Goal: Find specific fact: Find specific fact

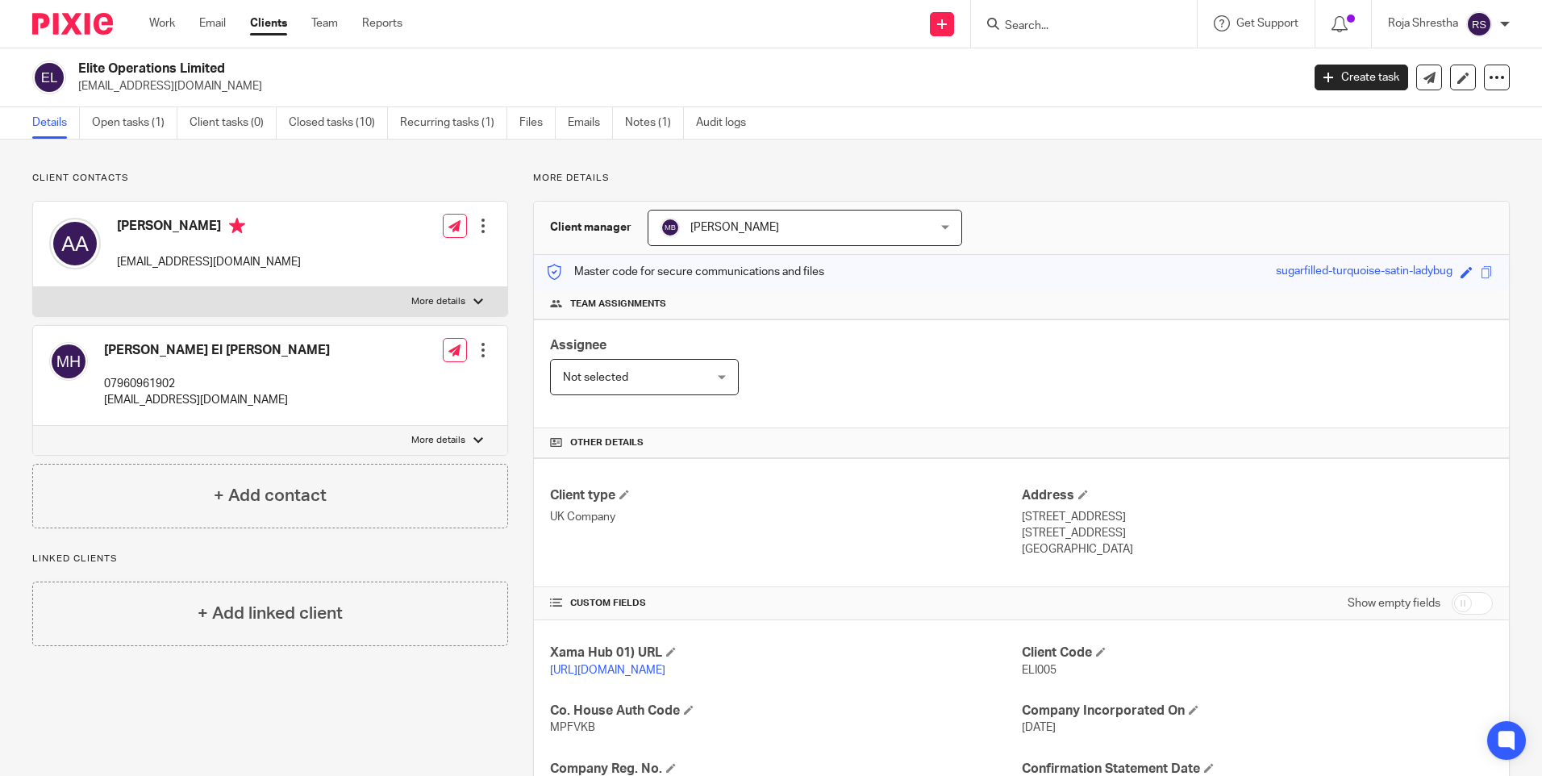
click at [1083, 19] on input "Search" at bounding box center [1075, 26] width 145 height 15
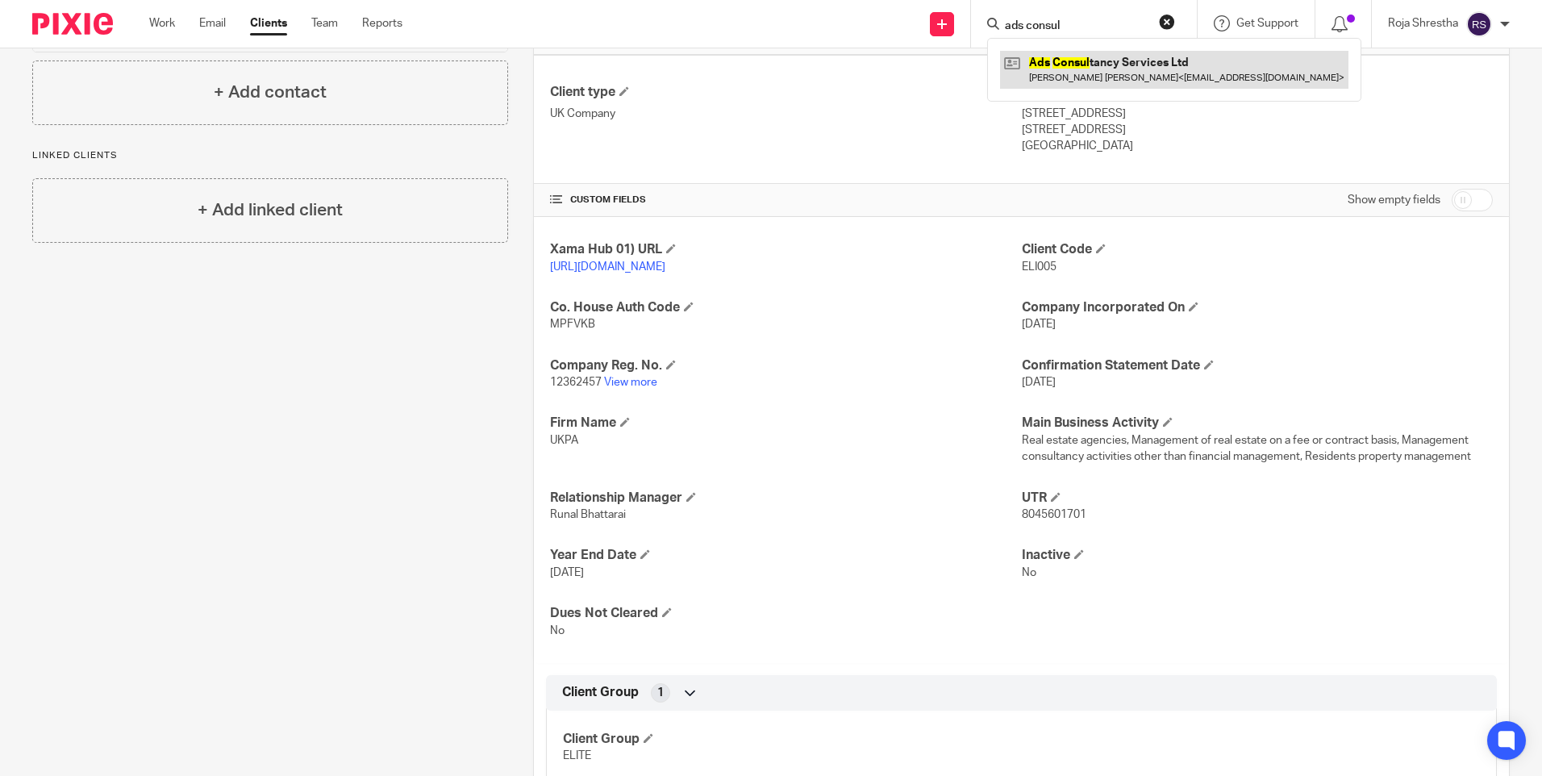
type input "ads consul"
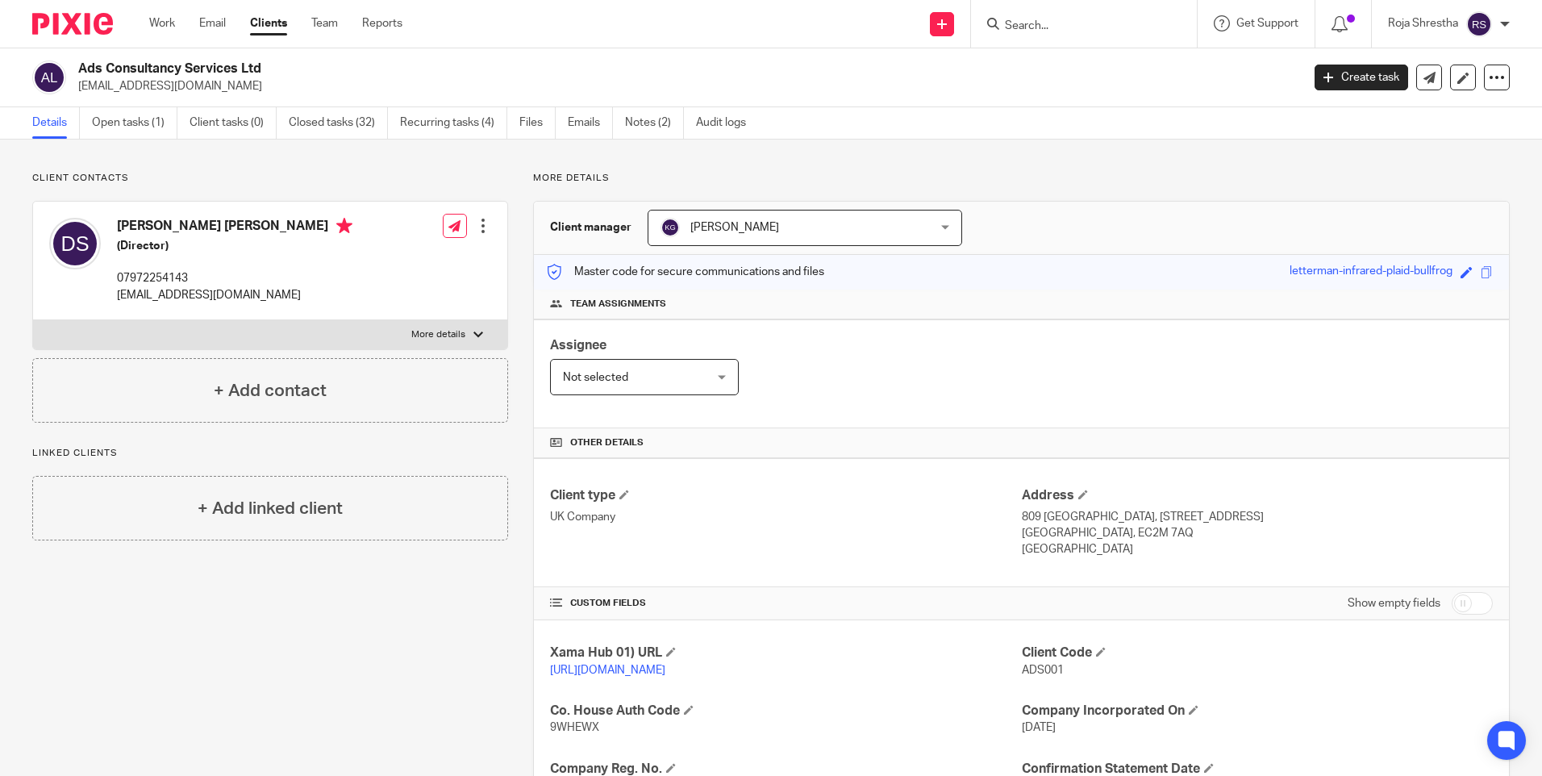
click at [381, 648] on div "Client contacts Deepak Pal Singh (Director) 07972254143 deepakpalsingh@gmail.co…" at bounding box center [257, 640] width 501 height 936
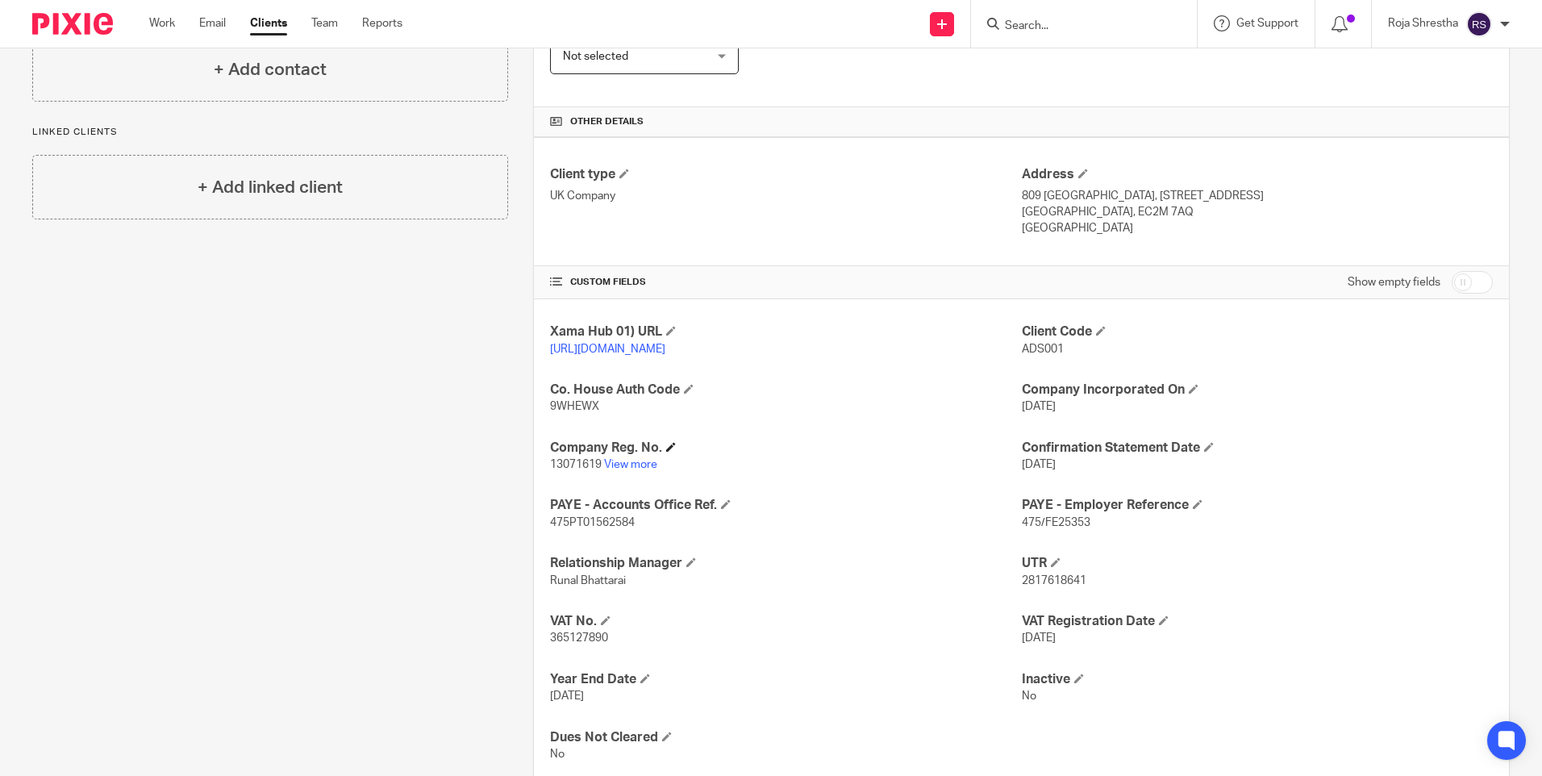
scroll to position [323, 0]
drag, startPoint x: 549, startPoint y: 479, endPoint x: 596, endPoint y: 478, distance: 46.8
click at [596, 468] on span "13071619" at bounding box center [576, 462] width 52 height 11
copy span "13071619"
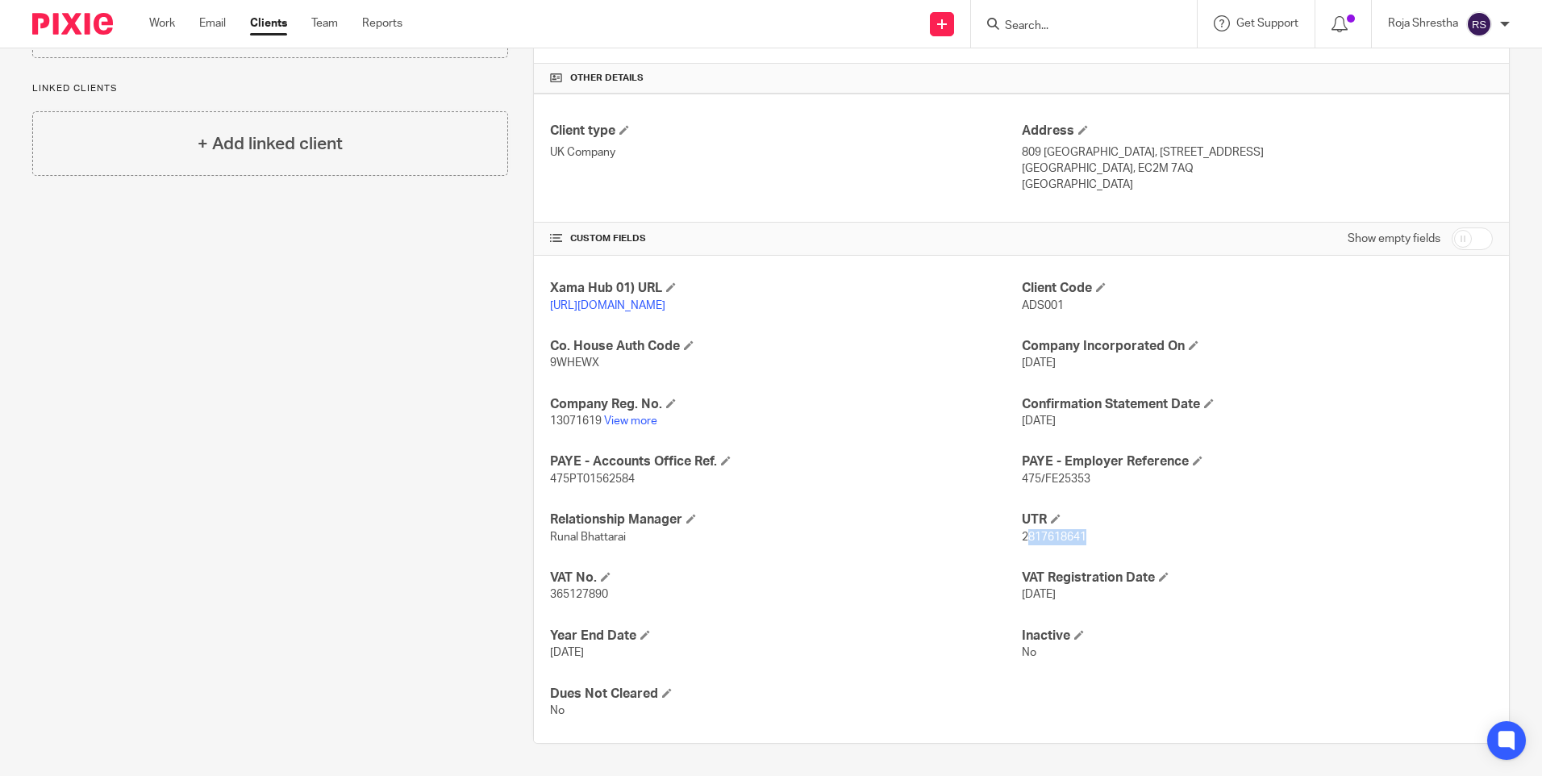
drag, startPoint x: 1017, startPoint y: 536, endPoint x: 1077, endPoint y: 535, distance: 60.5
click at [1077, 535] on span "2817618641" at bounding box center [1054, 536] width 65 height 11
click at [1079, 535] on span "2817618641" at bounding box center [1054, 536] width 65 height 11
click at [1077, 535] on span "2817618641" at bounding box center [1054, 536] width 65 height 11
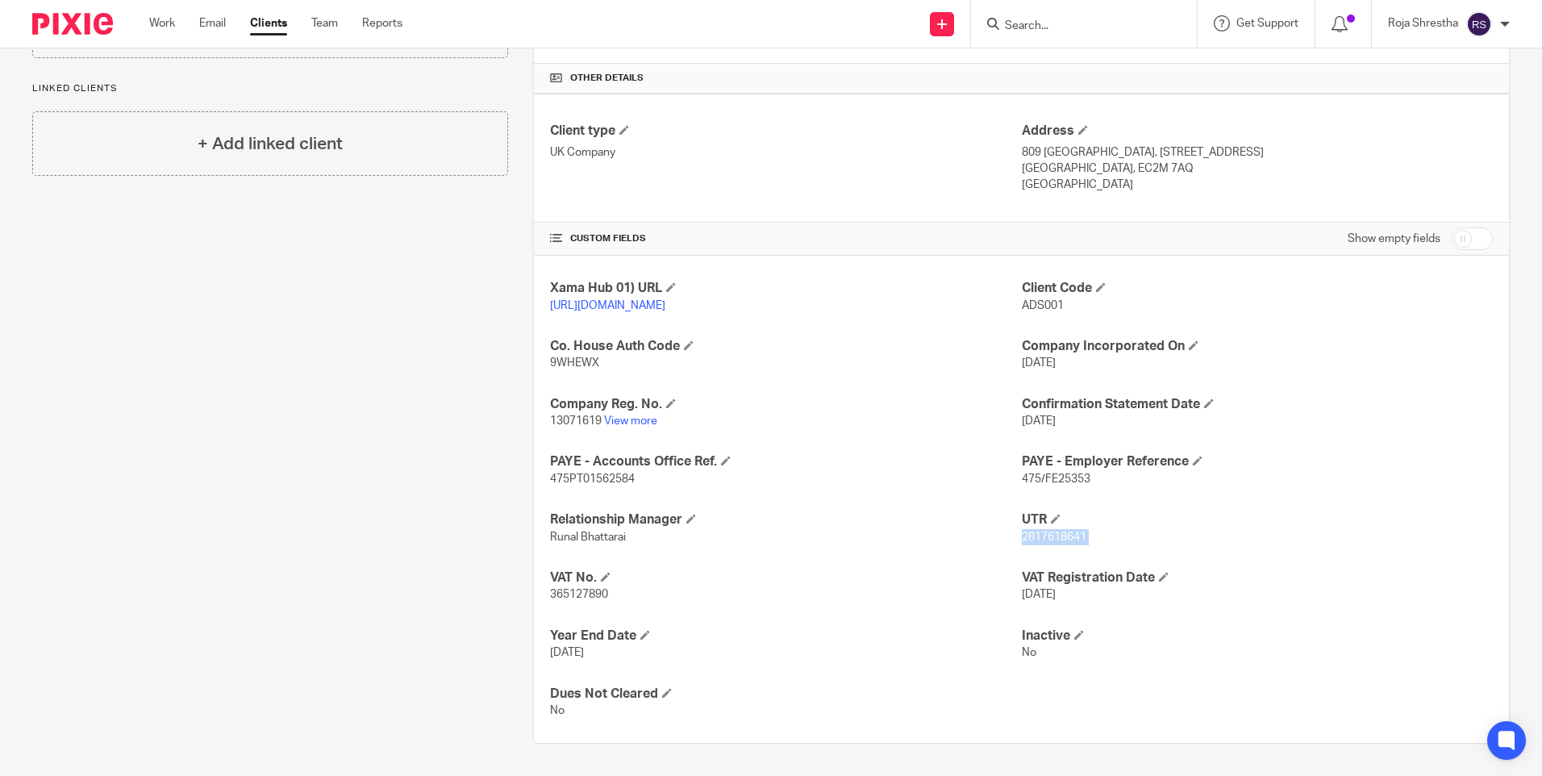
click at [1076, 535] on span "2817618641" at bounding box center [1054, 536] width 65 height 11
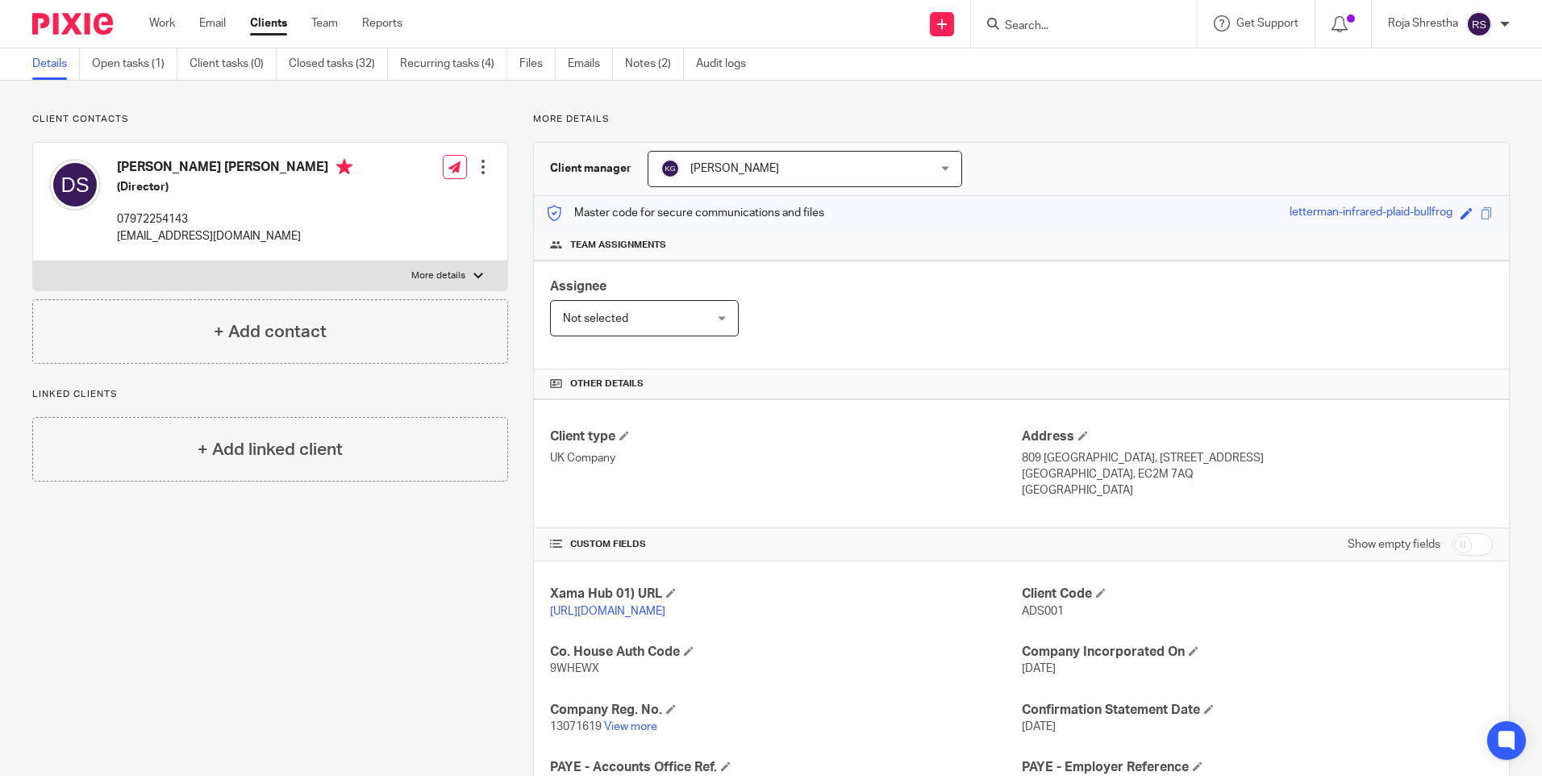
scroll to position [0, 0]
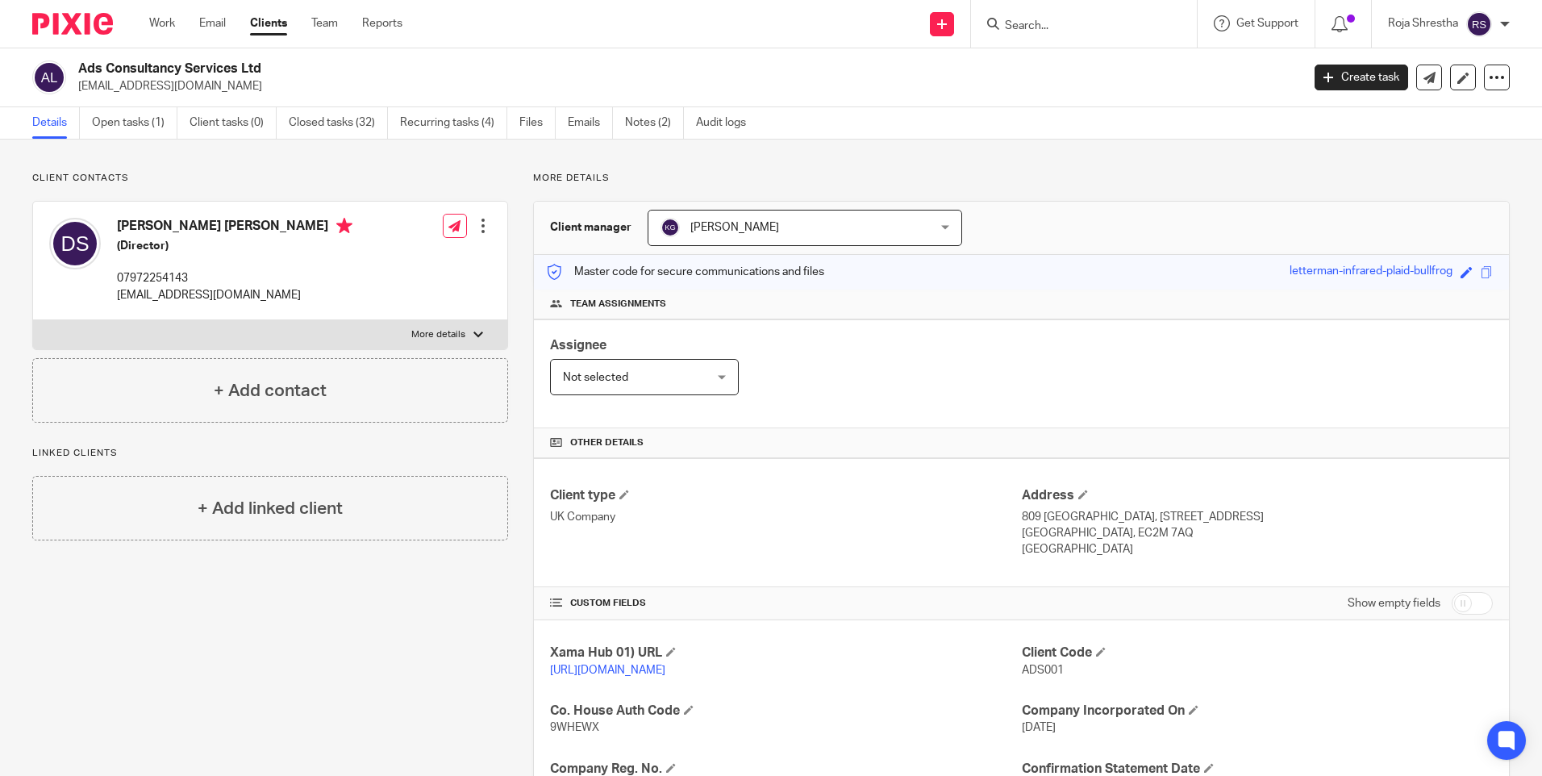
click at [1105, 18] on form at bounding box center [1089, 24] width 172 height 20
click at [1098, 22] on input "Search" at bounding box center [1075, 26] width 145 height 15
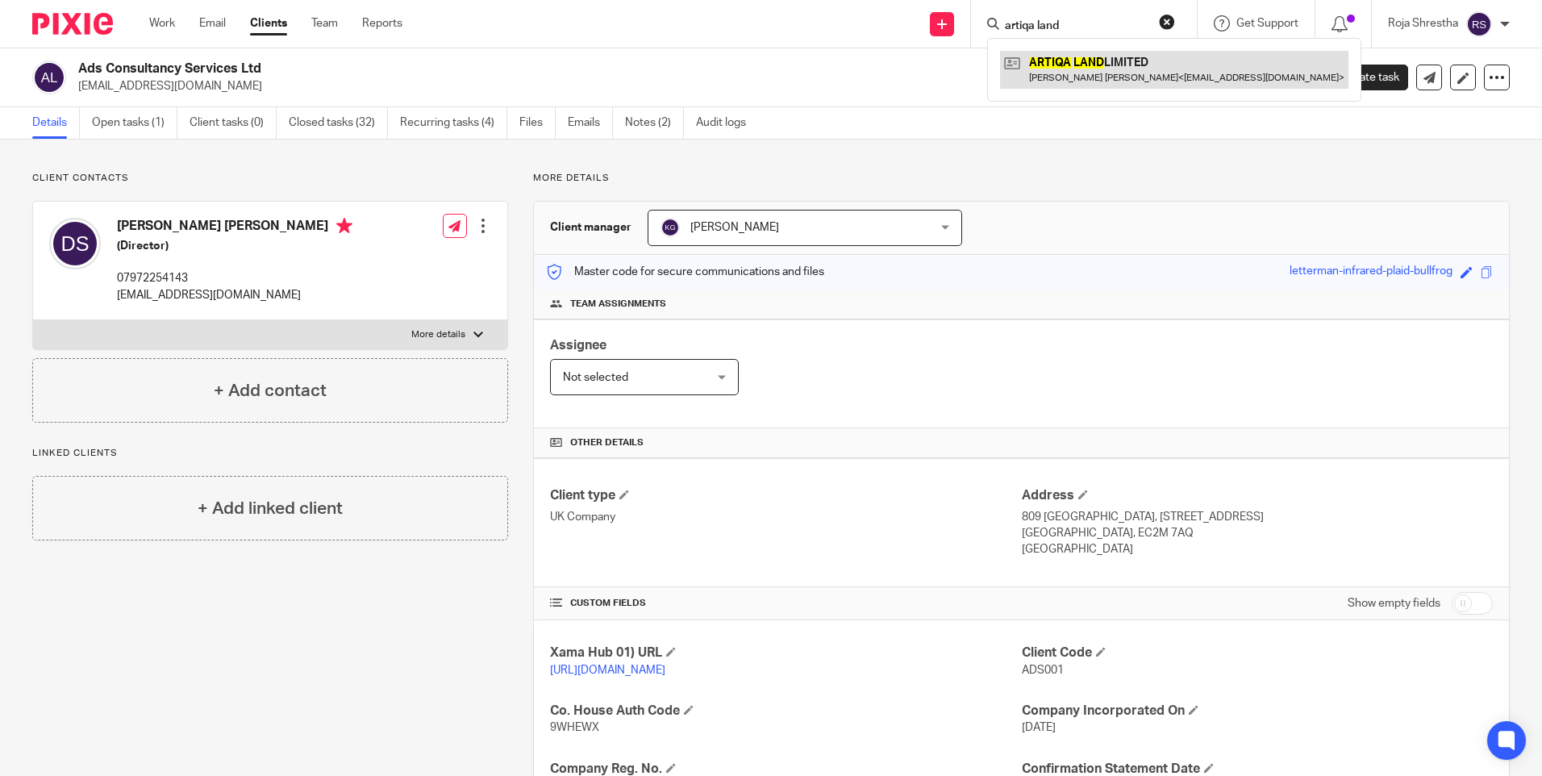
type input "artiqa land"
click at [1075, 77] on link at bounding box center [1174, 69] width 348 height 37
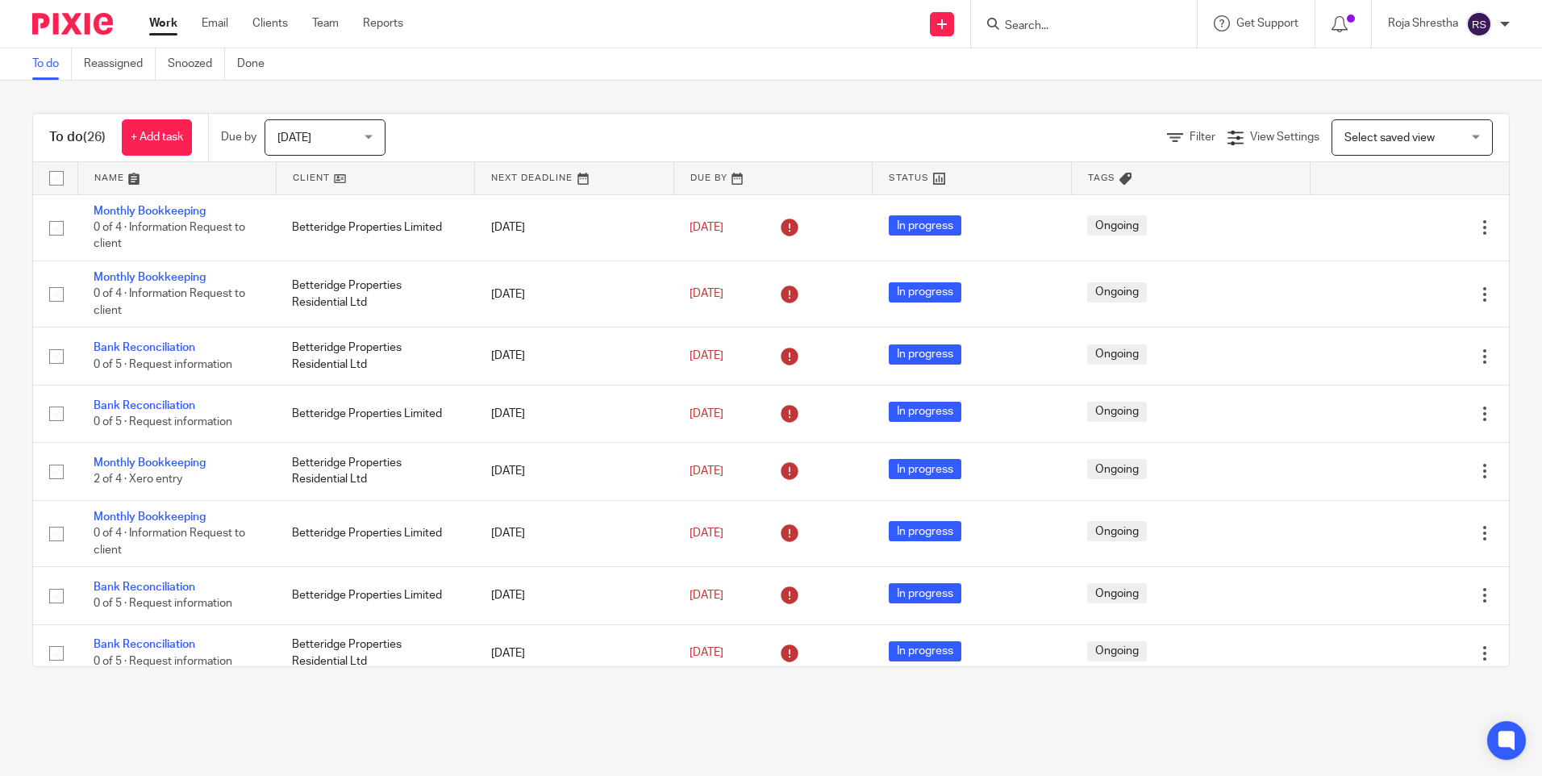
click at [1046, 25] on input "Search" at bounding box center [1075, 26] width 145 height 15
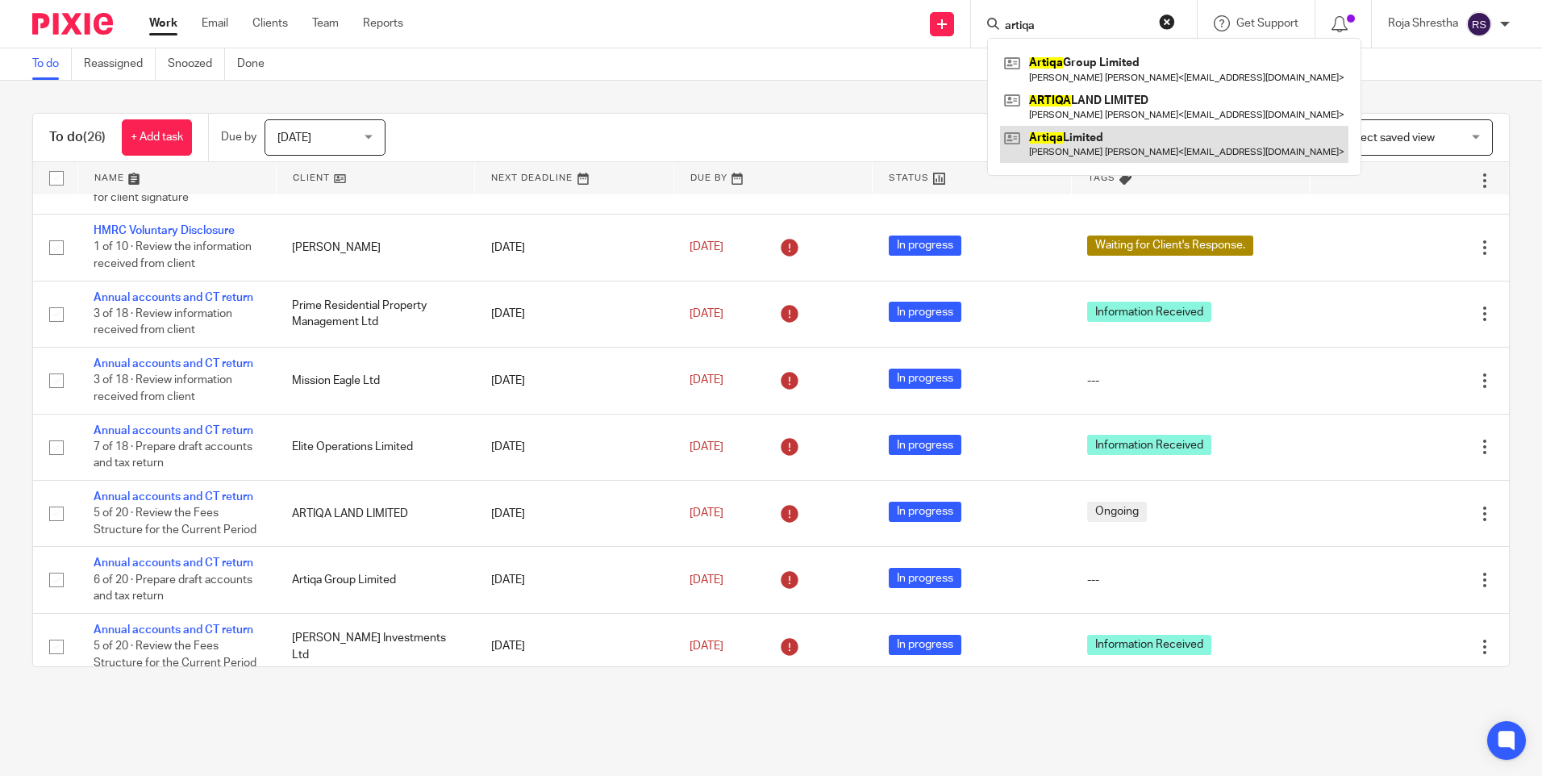
type input "artiqa"
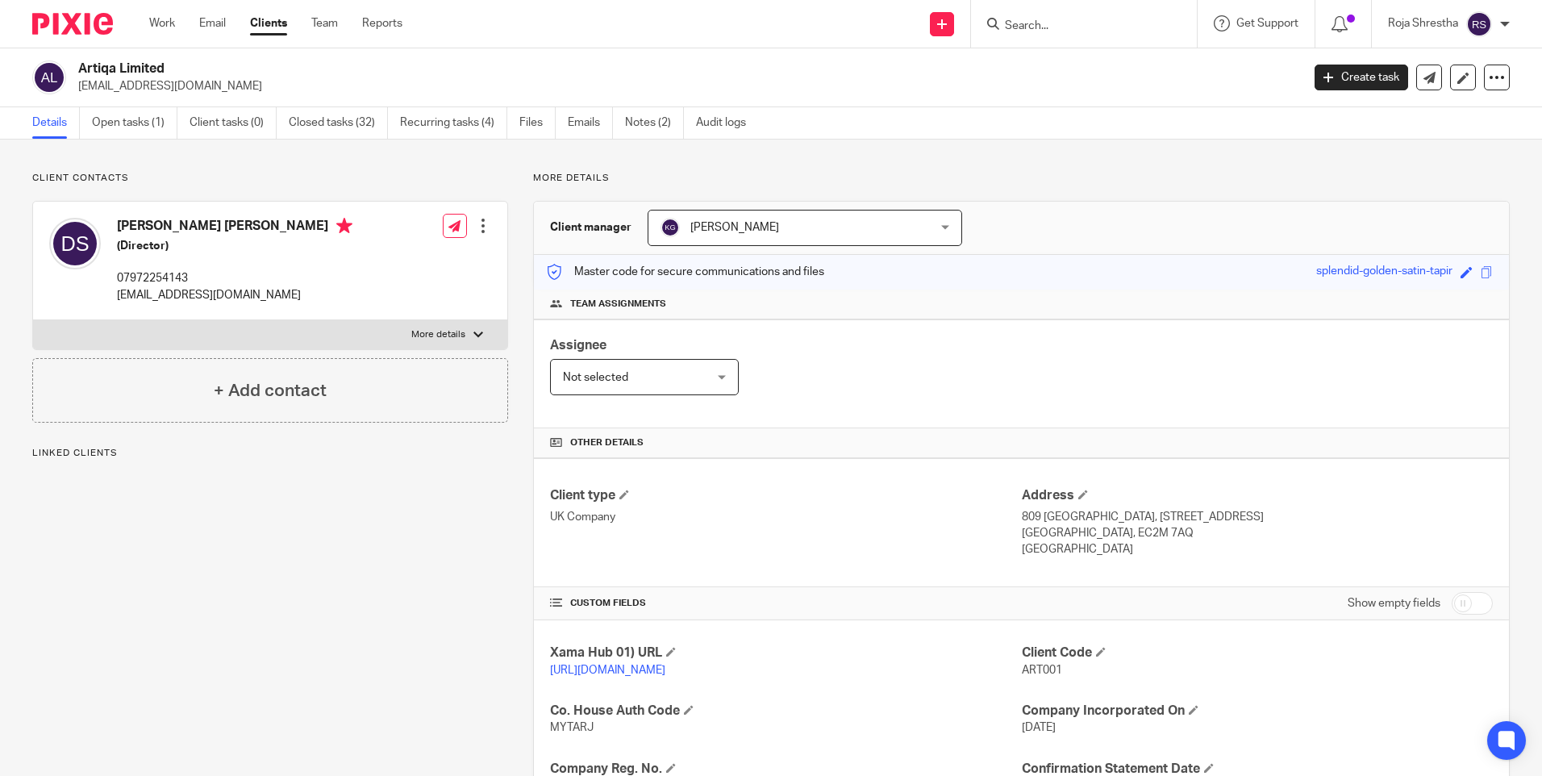
scroll to position [323, 0]
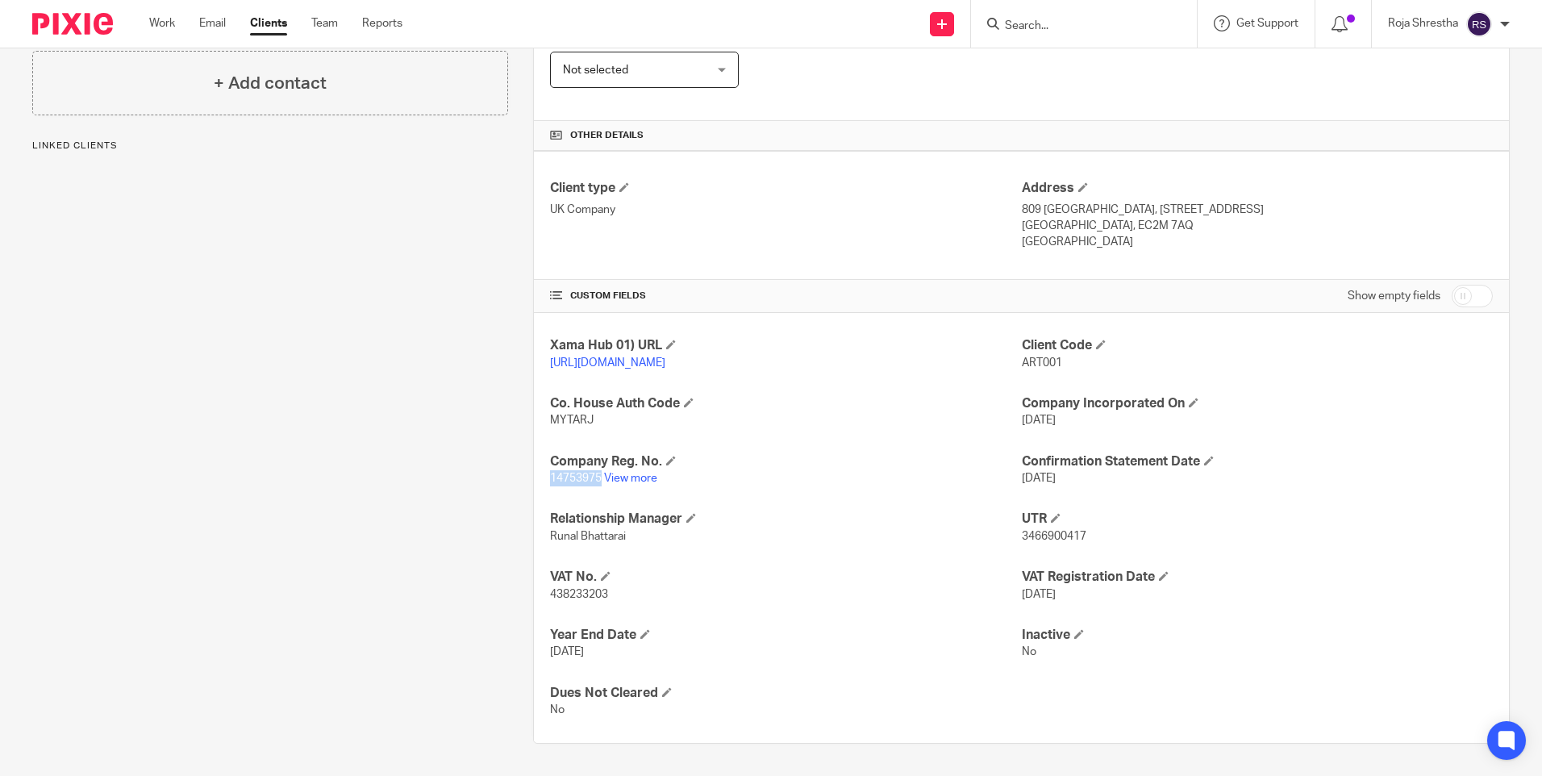
drag, startPoint x: 598, startPoint y: 478, endPoint x: 547, endPoint y: 477, distance: 50.8
click at [550, 477] on span "14753975" at bounding box center [576, 478] width 52 height 11
copy span "14753975"
click at [870, 549] on div "Xama Hub 01) URL [URL][DOMAIN_NAME] Client Code ART001 Co. House Auth Code MYTA…" at bounding box center [1021, 528] width 975 height 430
click at [1076, 535] on span "3466900417" at bounding box center [1054, 536] width 65 height 11
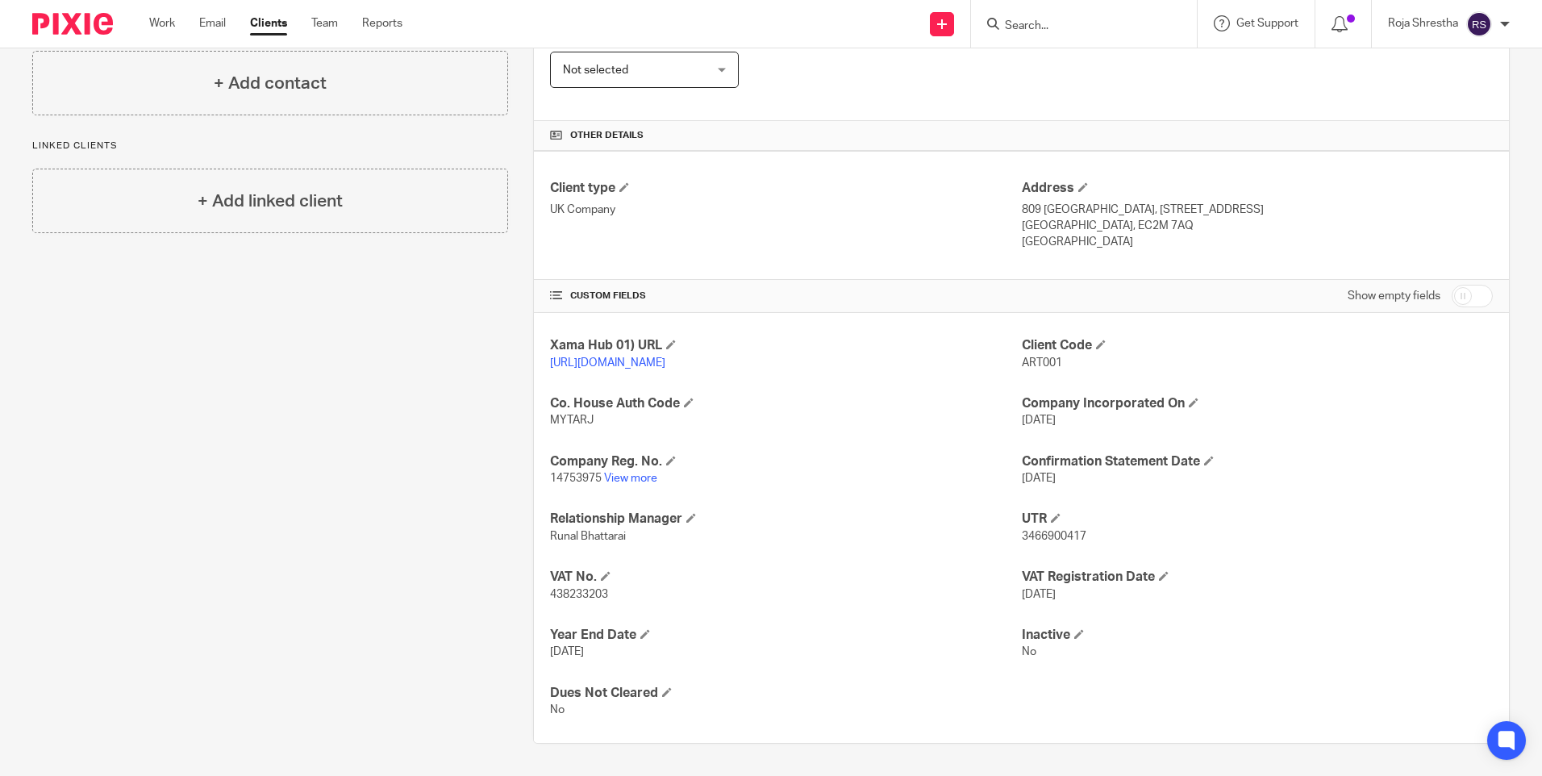
click at [1076, 535] on span "3466900417" at bounding box center [1054, 536] width 65 height 11
click at [1077, 535] on span "3466900417" at bounding box center [1054, 536] width 65 height 11
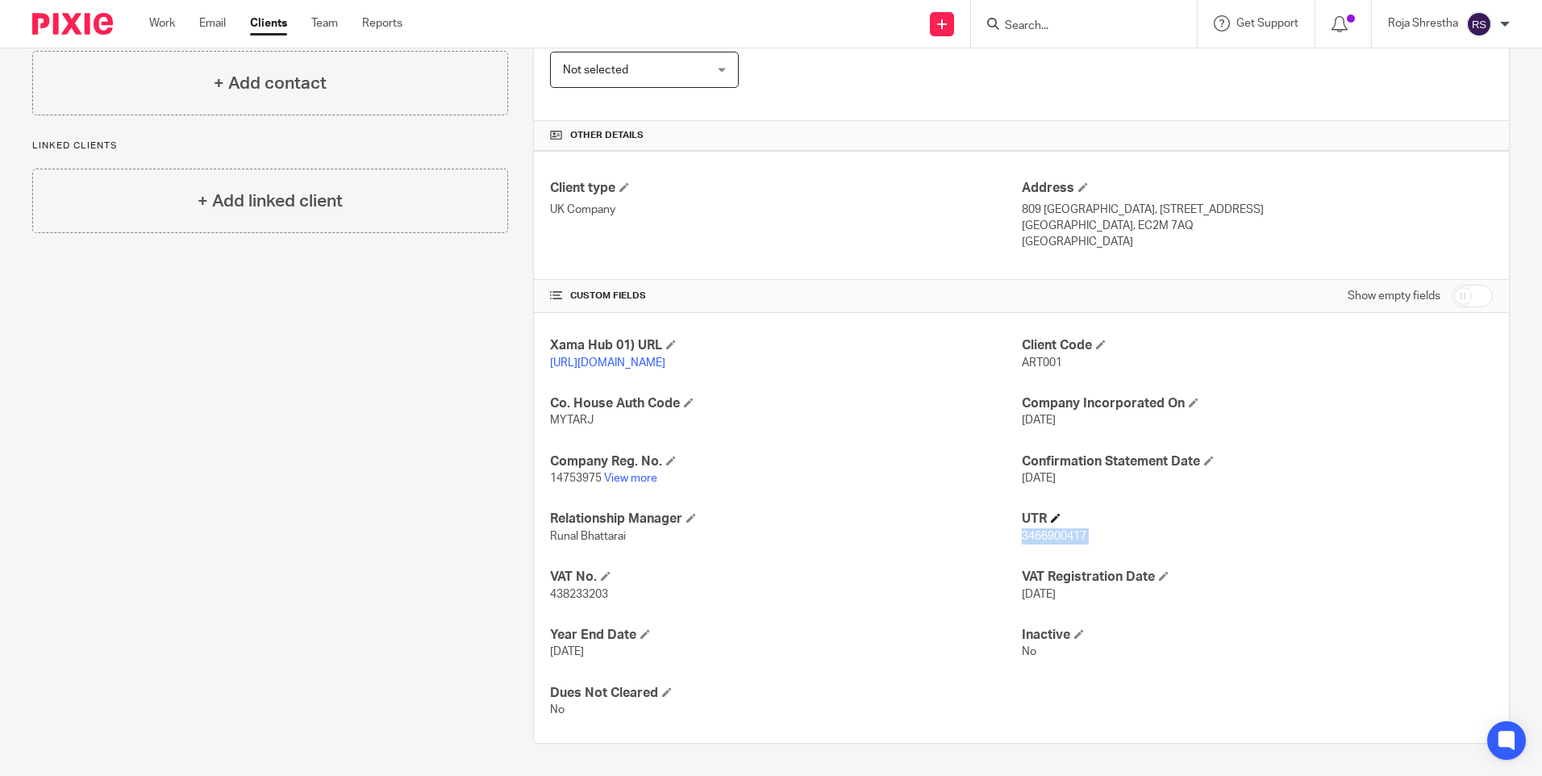
scroll to position [323, 0]
click at [644, 477] on link "View more" at bounding box center [630, 478] width 53 height 11
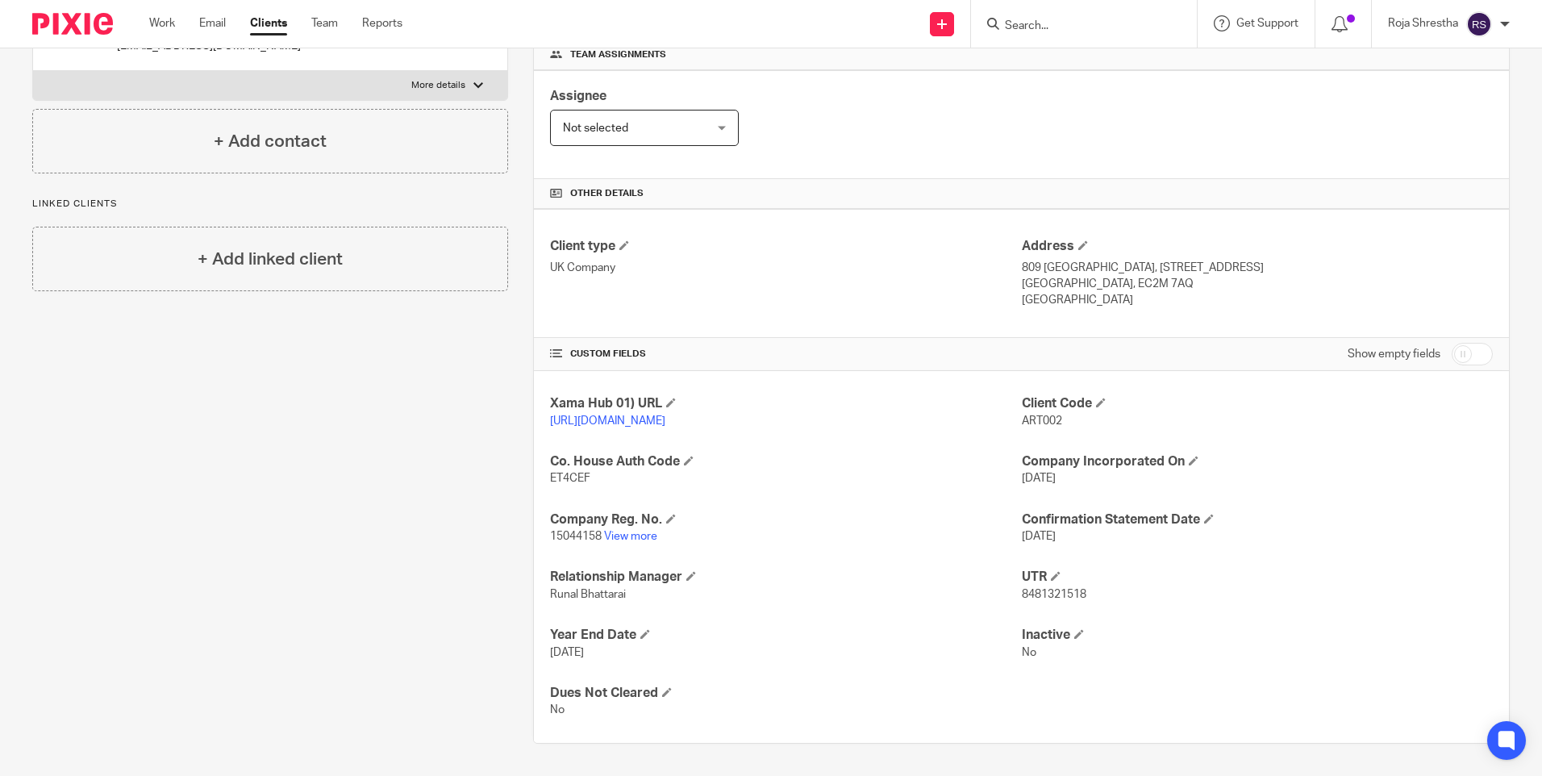
scroll to position [265, 0]
click at [762, 585] on h4 "Relationship Manager" at bounding box center [785, 576] width 471 height 17
click at [597, 535] on span "15044158" at bounding box center [576, 536] width 52 height 11
drag, startPoint x: 543, startPoint y: 535, endPoint x: 598, endPoint y: 538, distance: 55.7
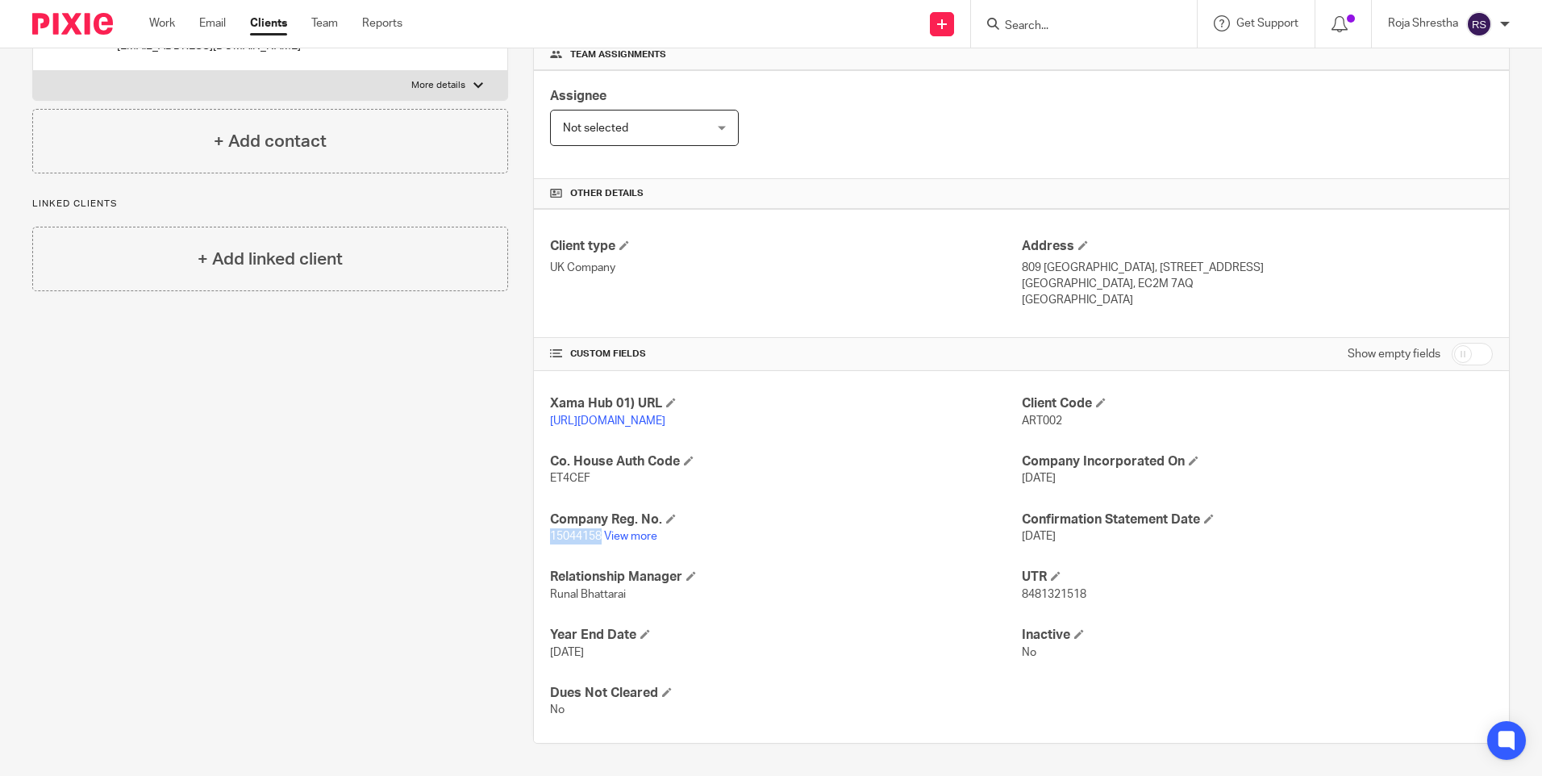
click at [598, 538] on div "Xama Hub 01) URL [URL][DOMAIN_NAME] Client Code ART002 Co. House Auth Code ET4C…" at bounding box center [1021, 557] width 975 height 372
copy span "15044158"
click at [862, 600] on p "Runal Bhattarai" at bounding box center [785, 594] width 471 height 16
click at [1079, 591] on span "8481321518" at bounding box center [1054, 594] width 65 height 11
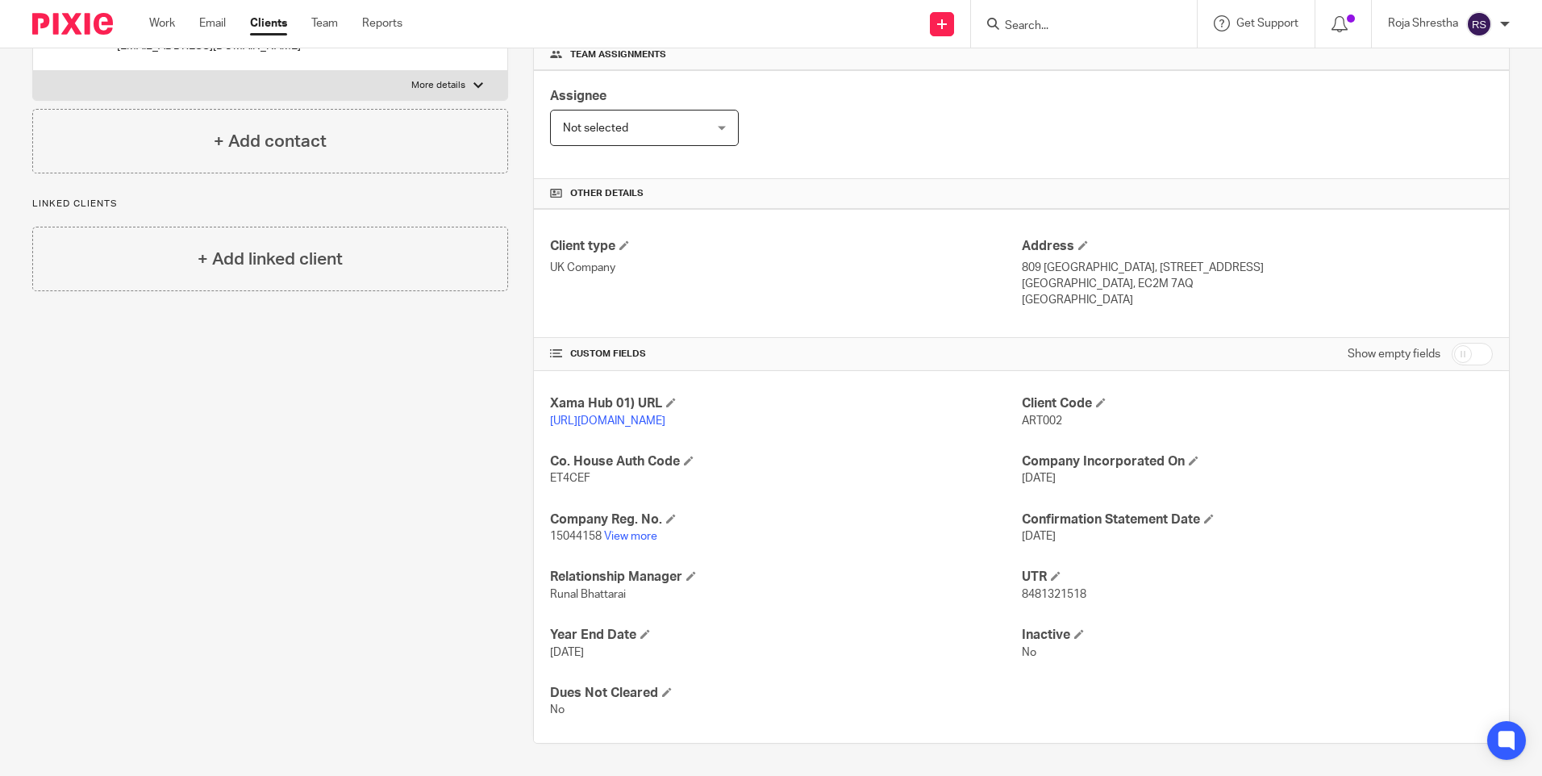
click at [1077, 593] on span "8481321518" at bounding box center [1054, 594] width 65 height 11
